Goal: Find specific page/section: Find specific page/section

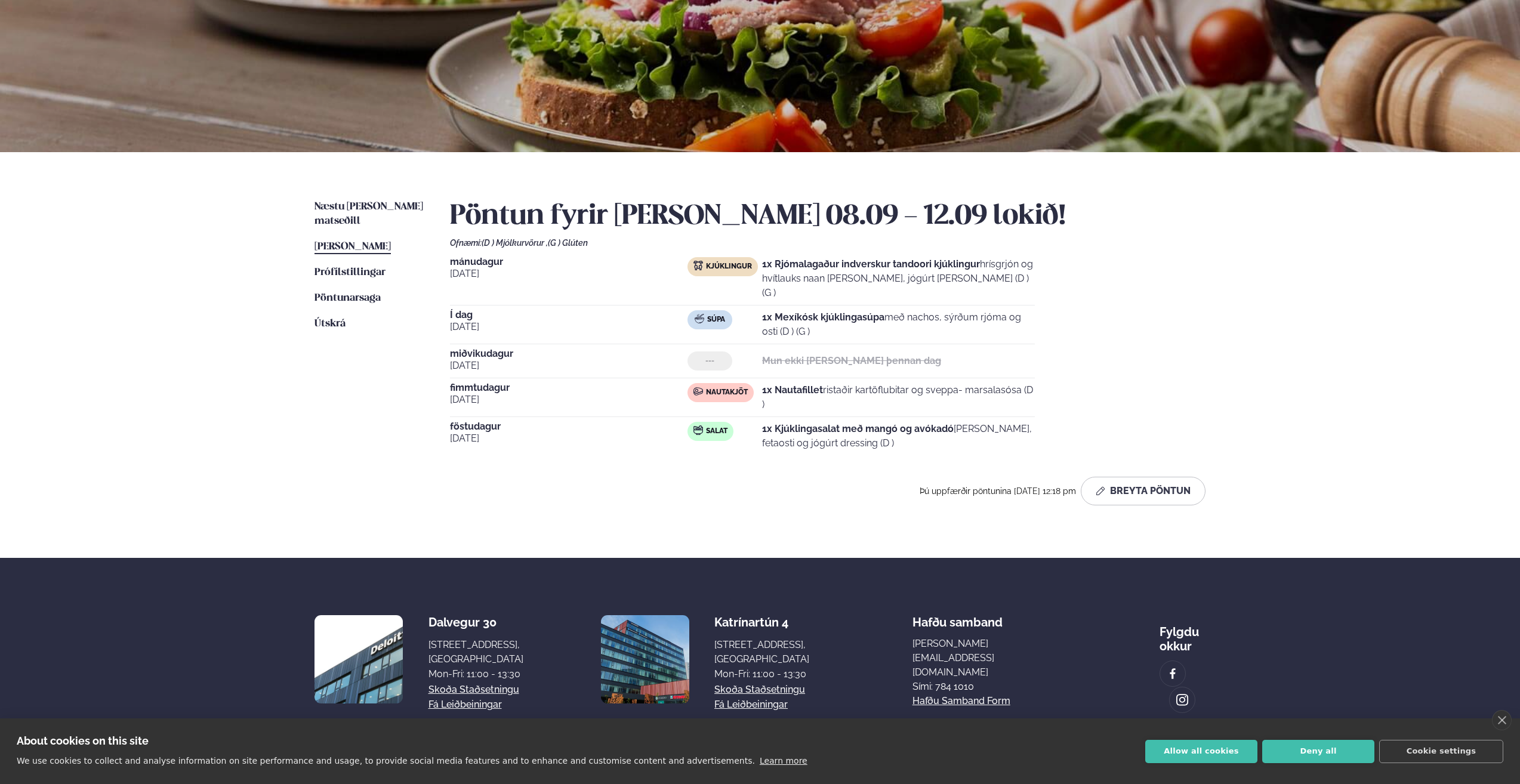
scroll to position [113, 0]
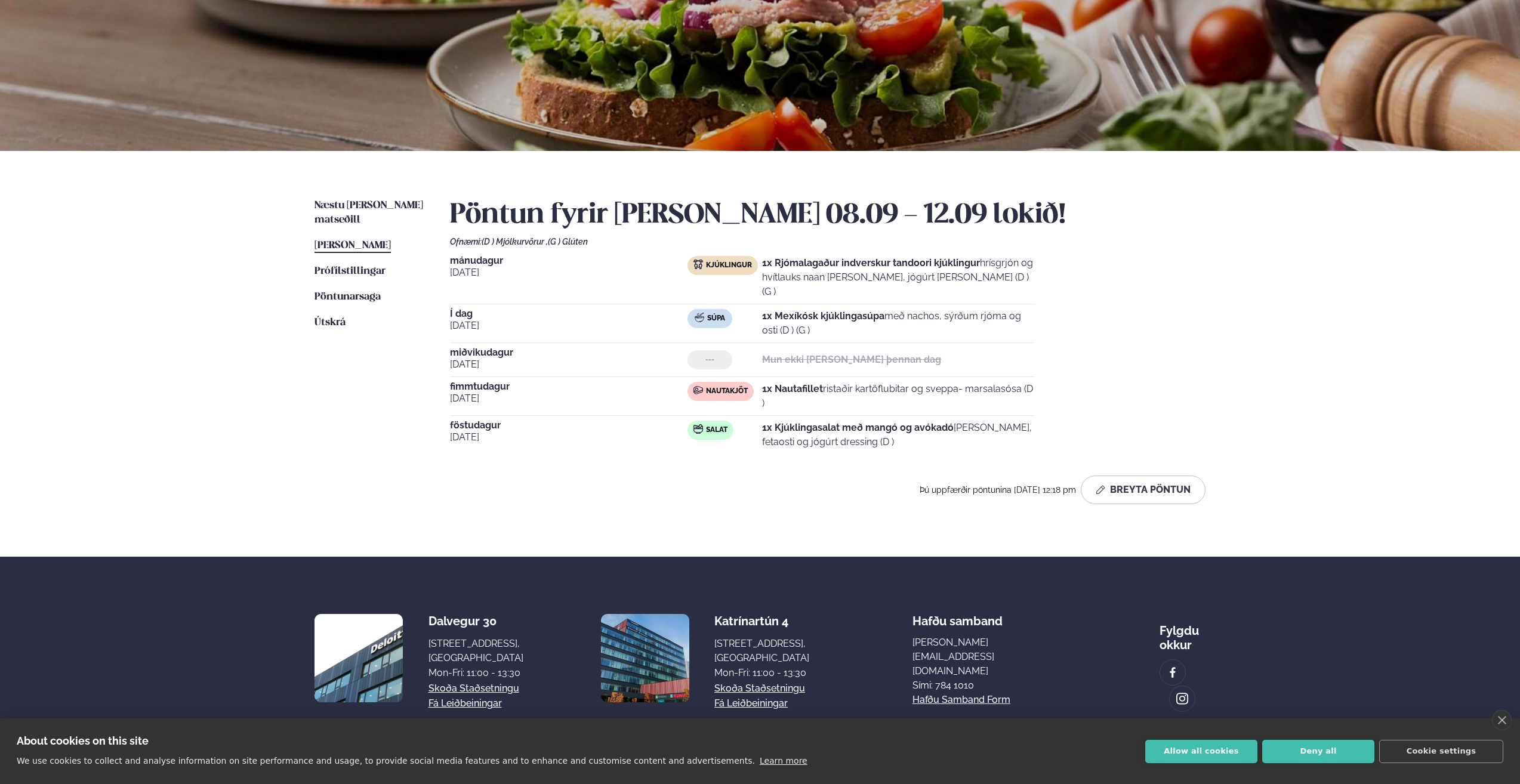
click at [382, 241] on span "[PERSON_NAME]" at bounding box center [352, 245] width 76 height 10
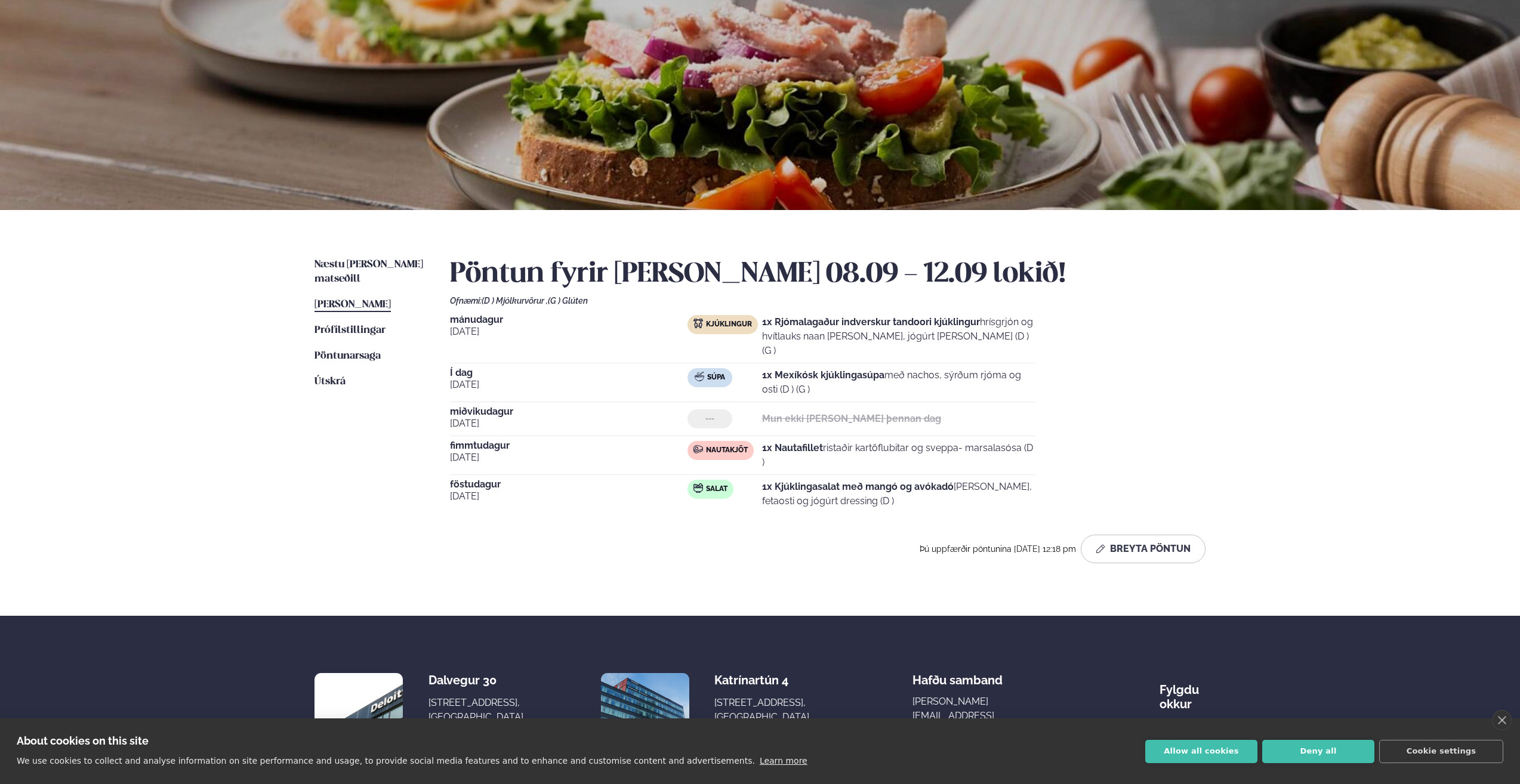
scroll to position [0, 0]
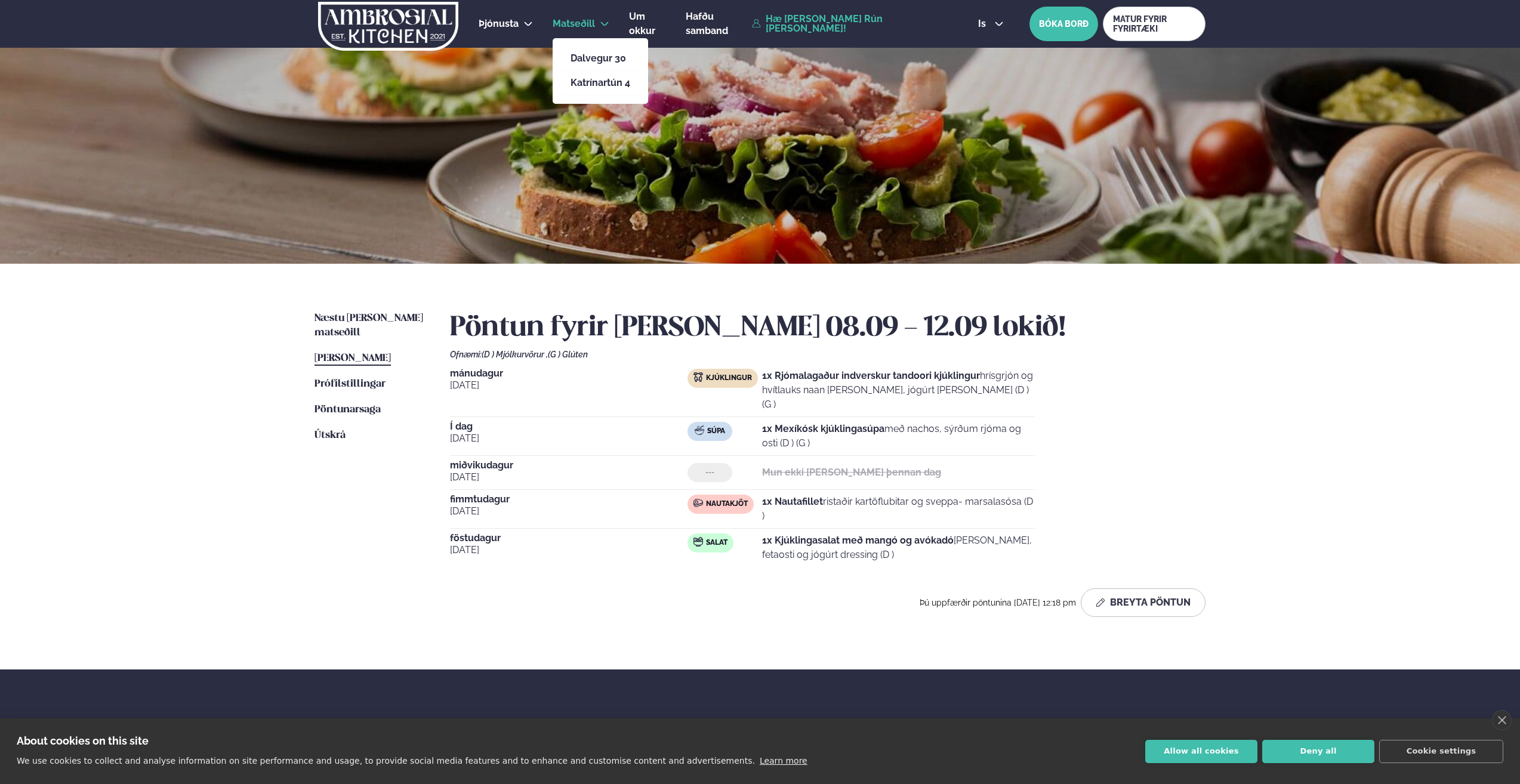
click at [569, 25] on span "Matseðill" at bounding box center [573, 23] width 43 height 11
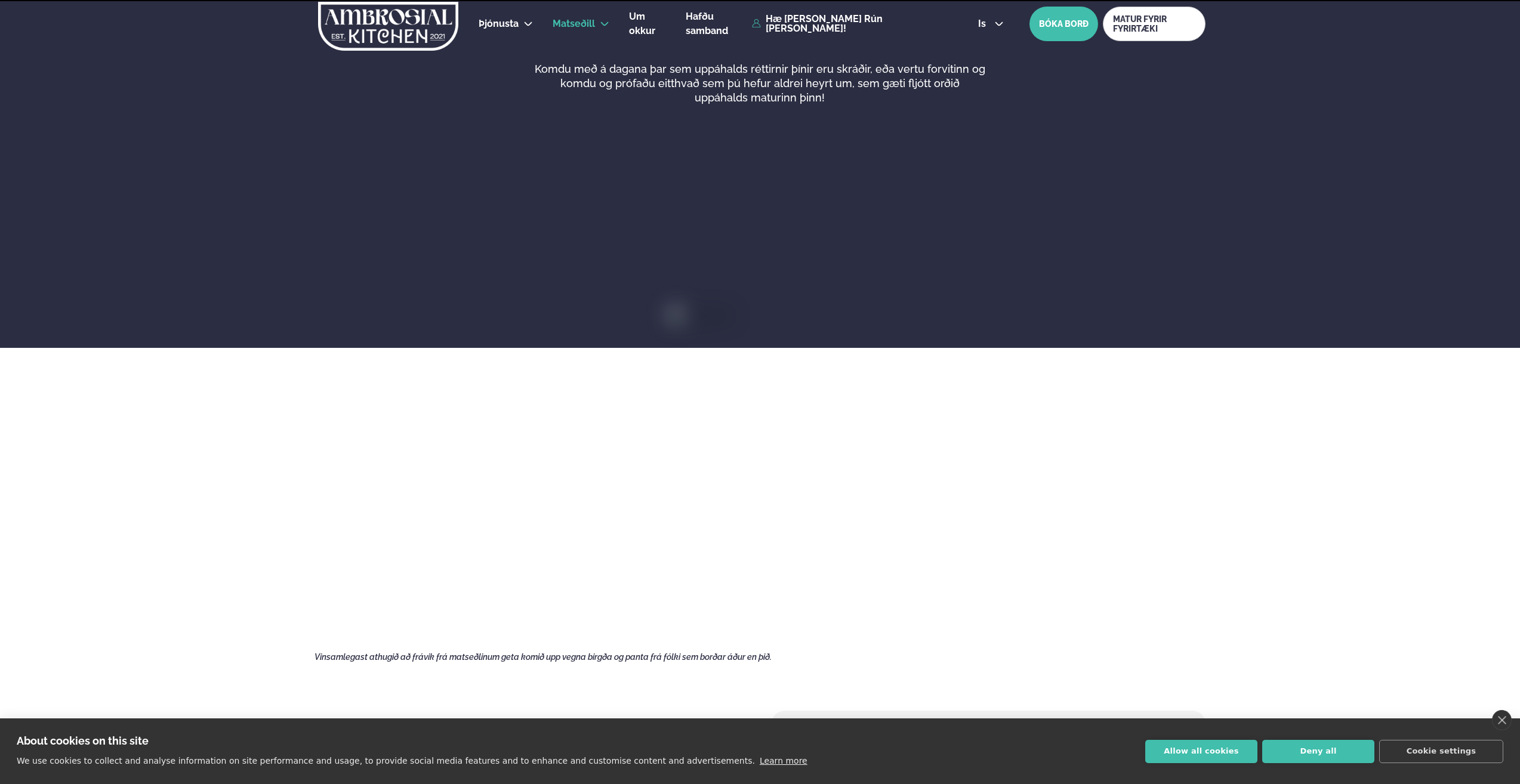
click at [577, 60] on main "Vikulegt matseðill okkar Komdu með á dagana þar sem uppáhalds réttirnir þínir e…" at bounding box center [760, 626] width 963 height 1252
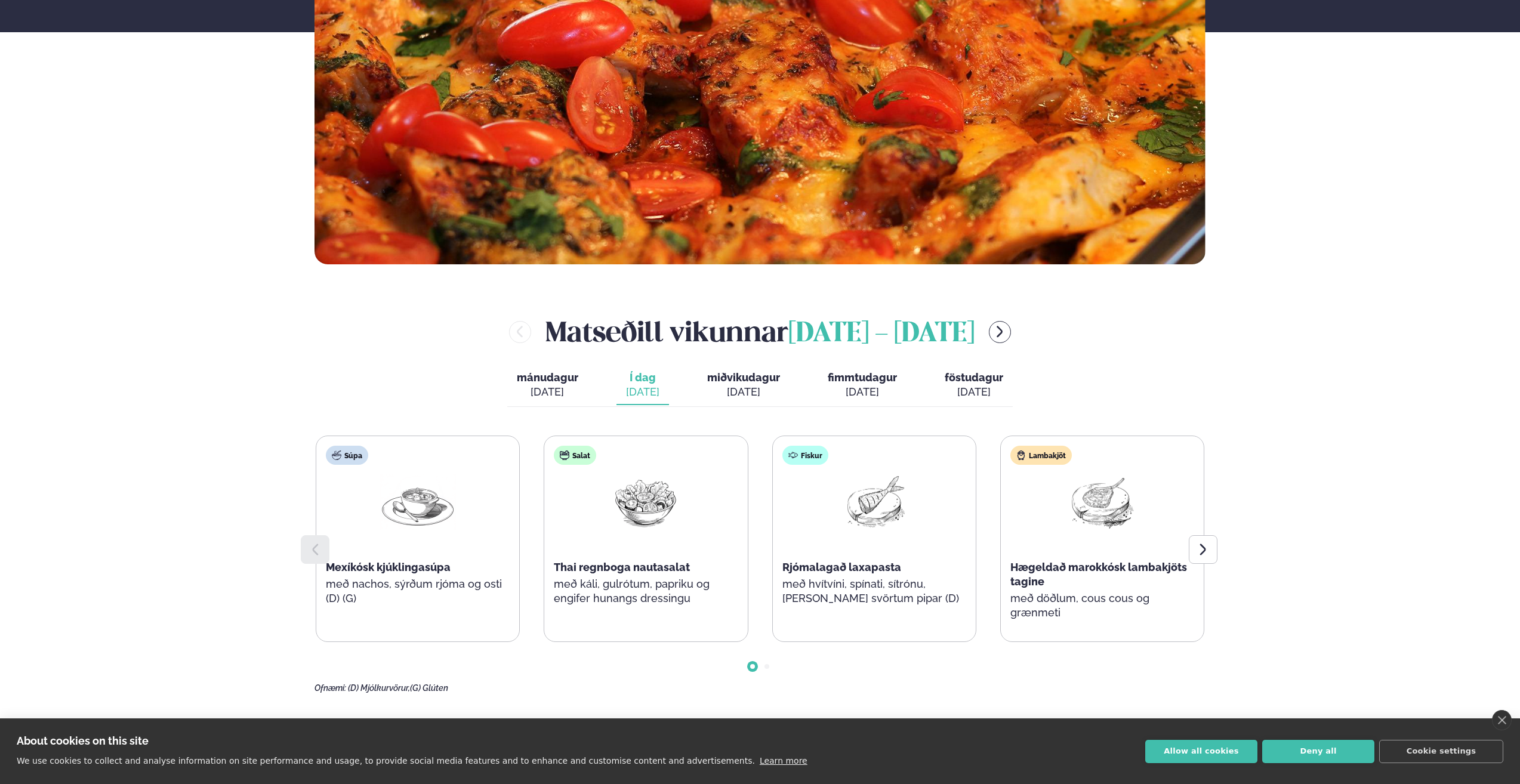
scroll to position [417, 0]
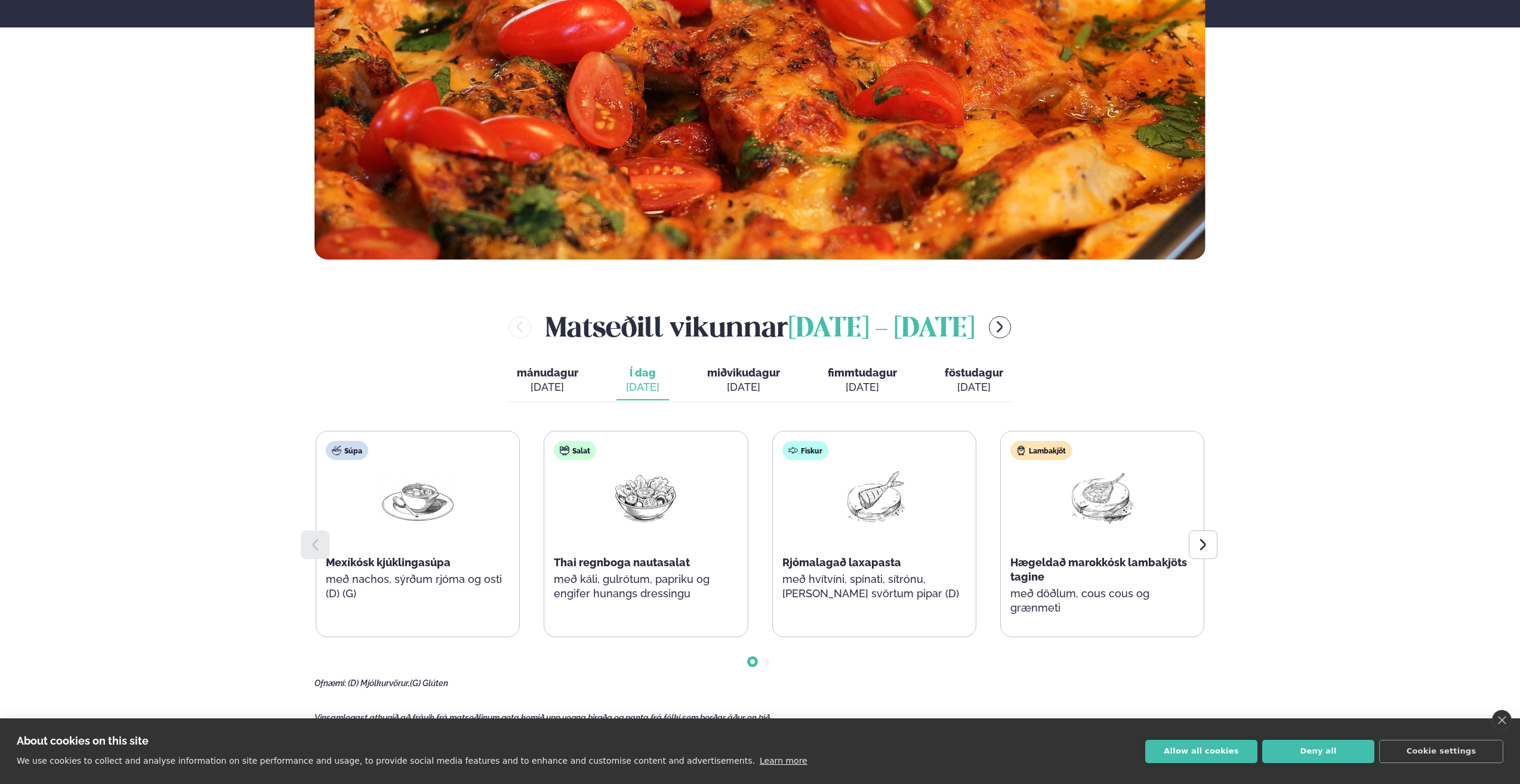
click at [837, 385] on div "[DATE]" at bounding box center [862, 388] width 69 height 14
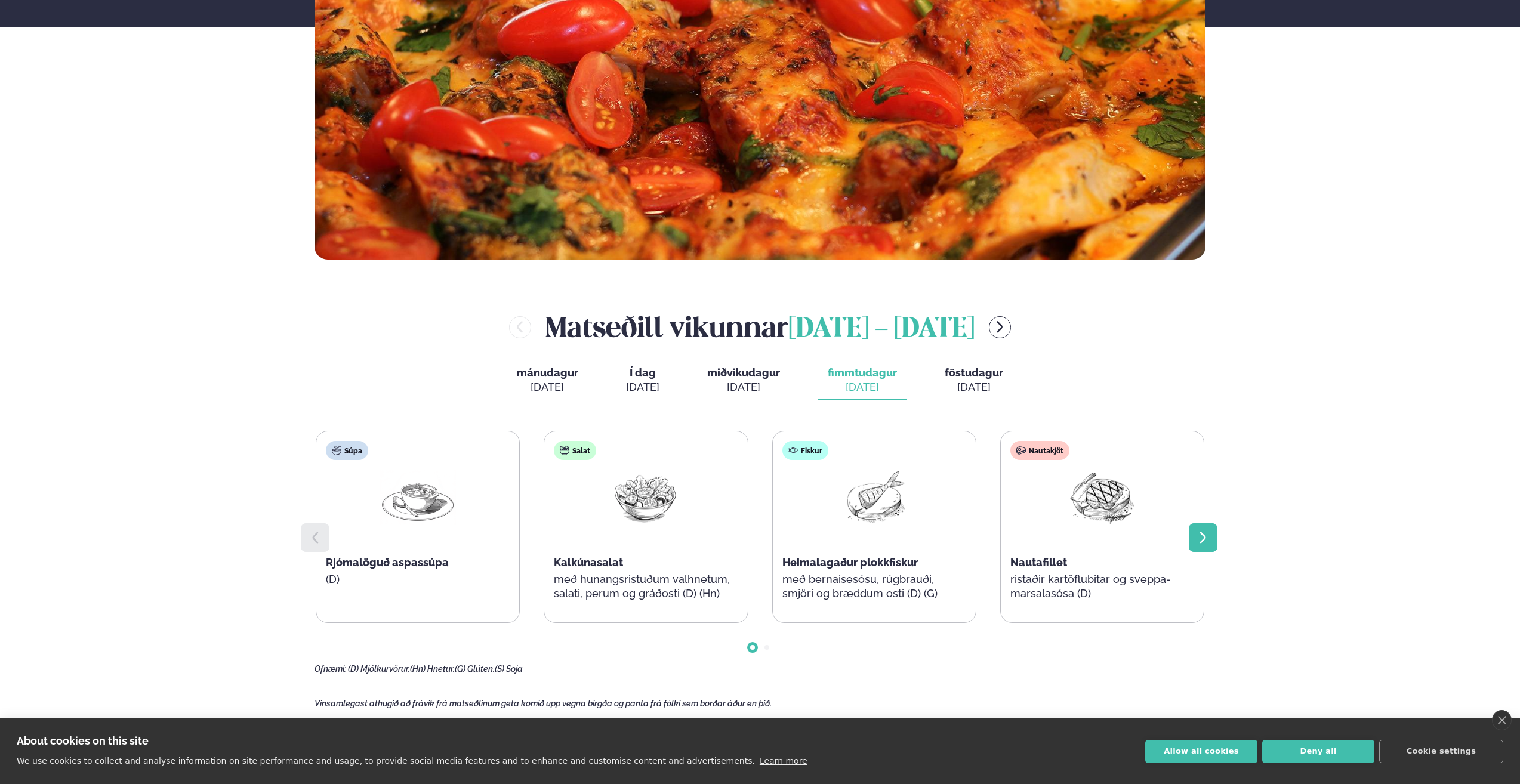
click at [1201, 532] on icon at bounding box center [1203, 537] width 6 height 11
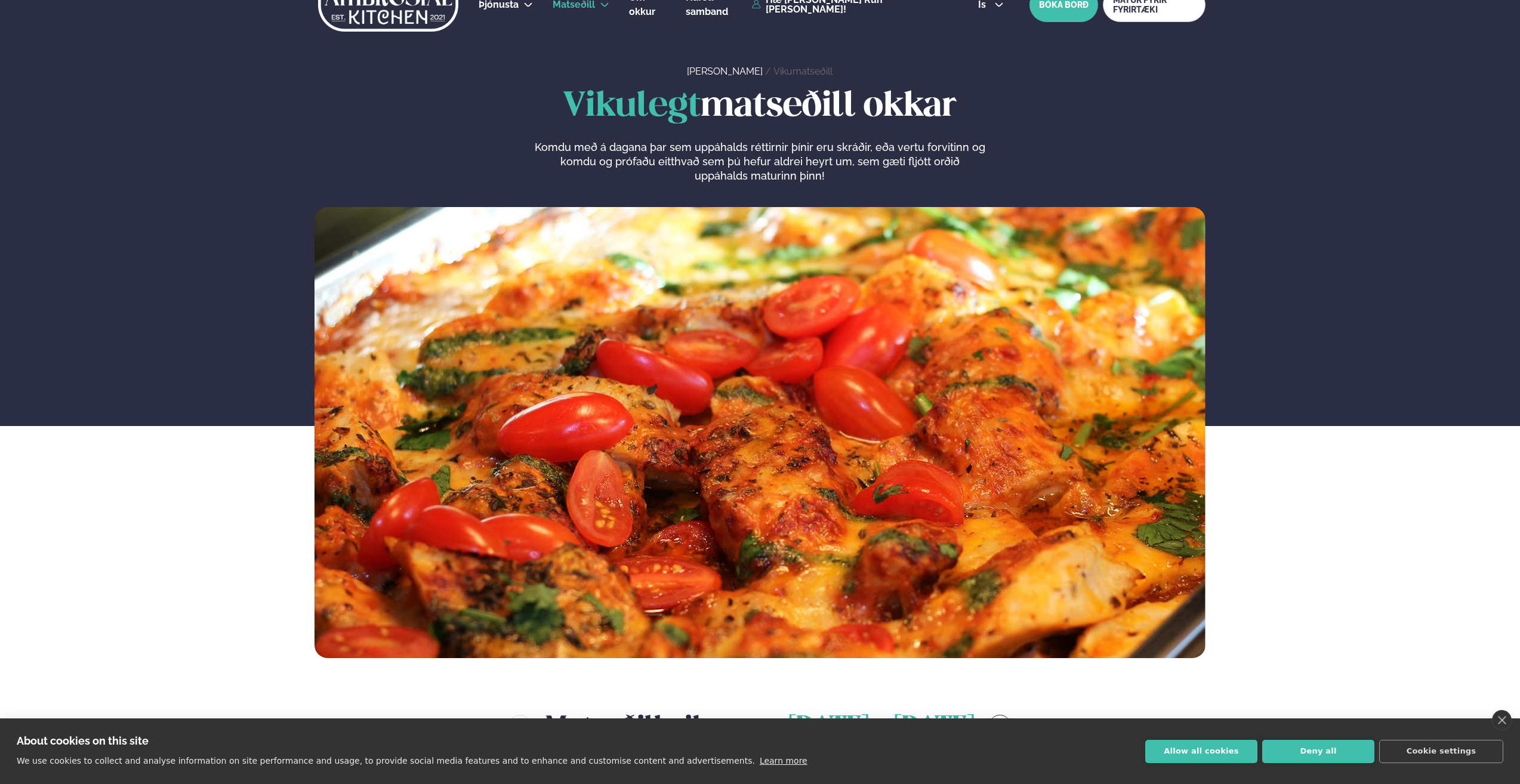
scroll to position [0, 0]
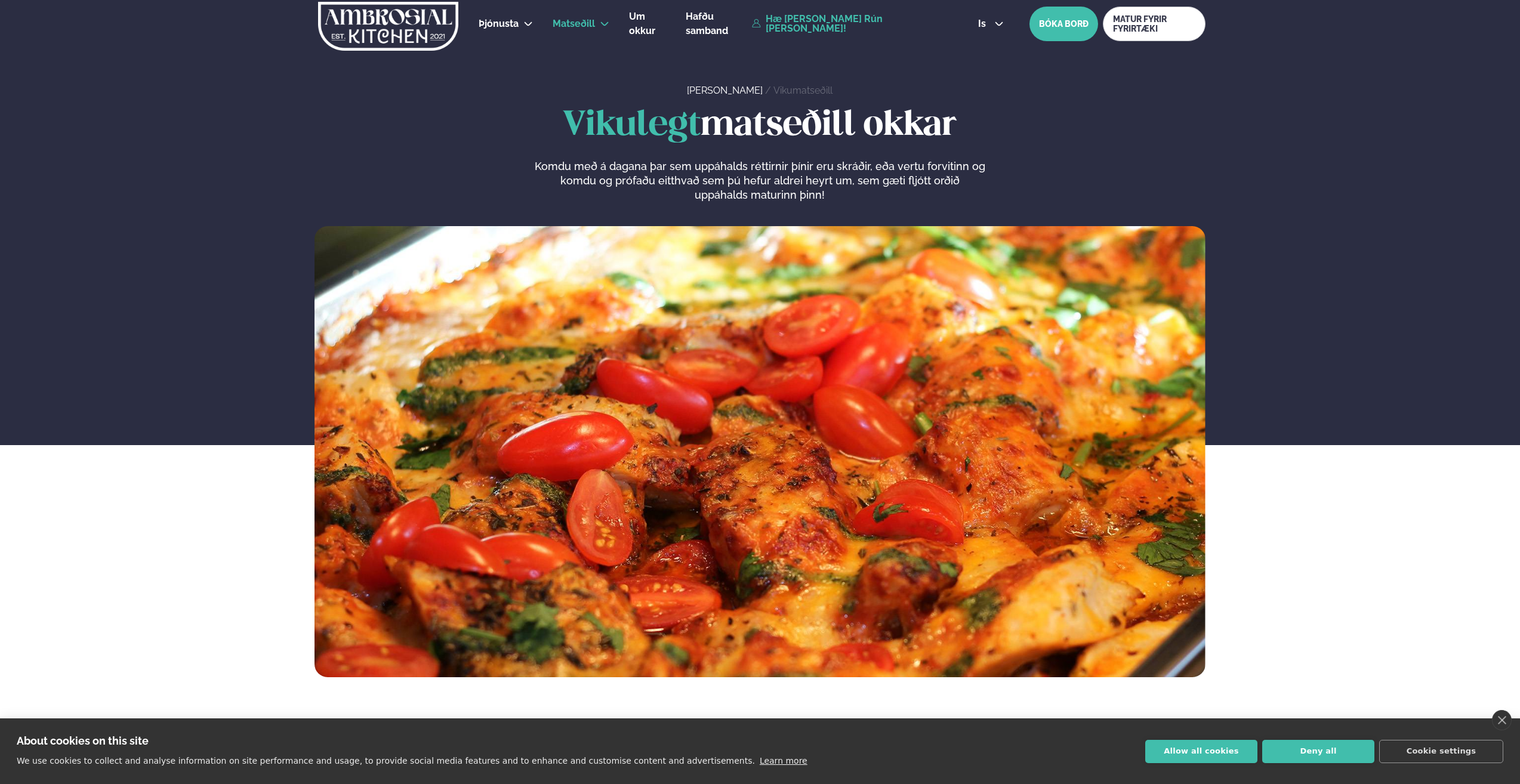
click at [810, 25] on link "Hæ [PERSON_NAME] Rún [PERSON_NAME]!" at bounding box center [851, 24] width 199 height 19
